Goal: Find specific page/section: Find specific page/section

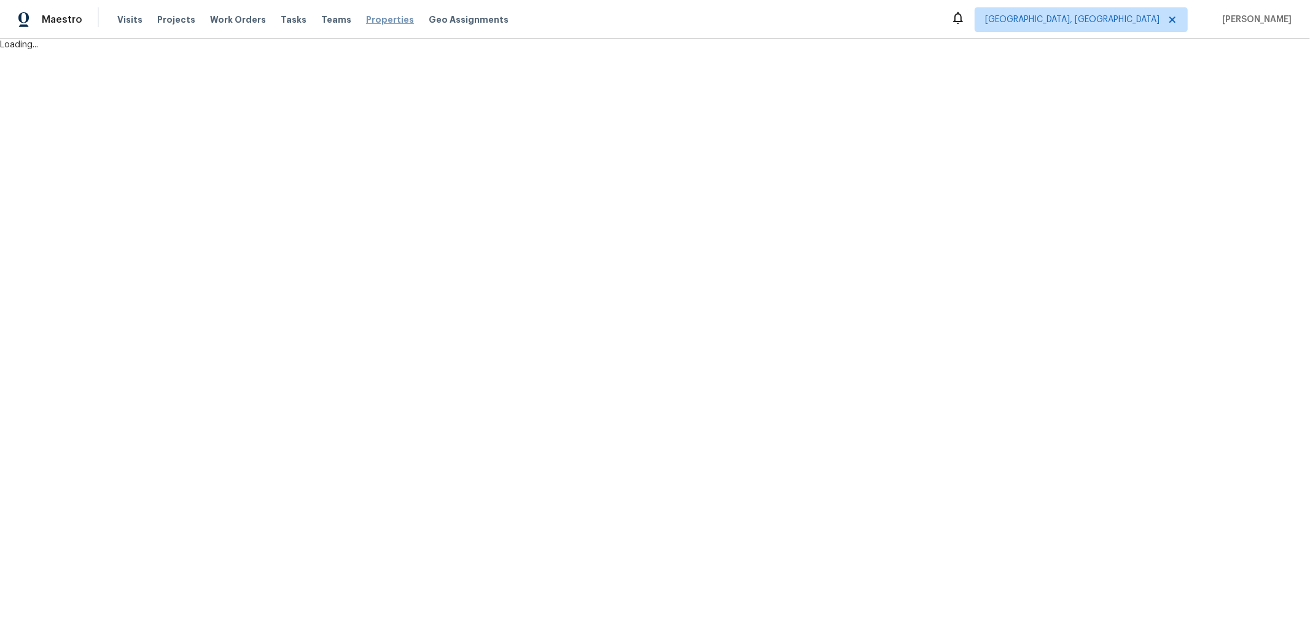
click at [366, 20] on span "Properties" at bounding box center [390, 20] width 48 height 12
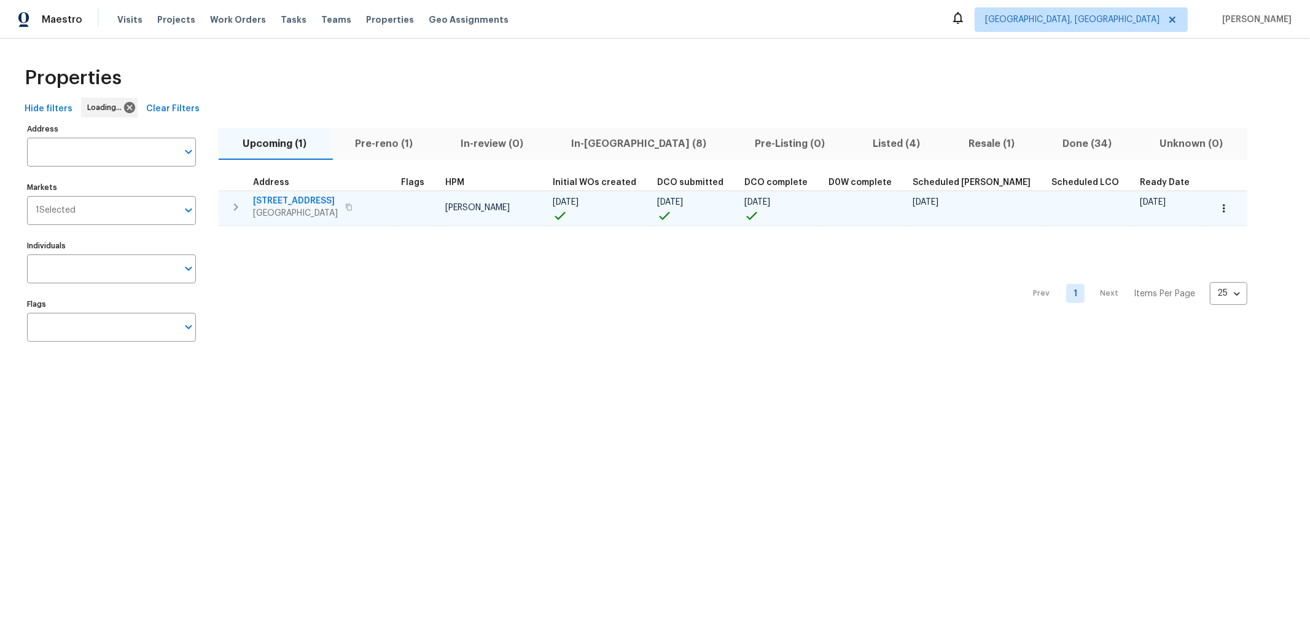
click at [322, 196] on span "5736 Irving Blvd NW" at bounding box center [295, 201] width 85 height 12
